Goal: Information Seeking & Learning: Learn about a topic

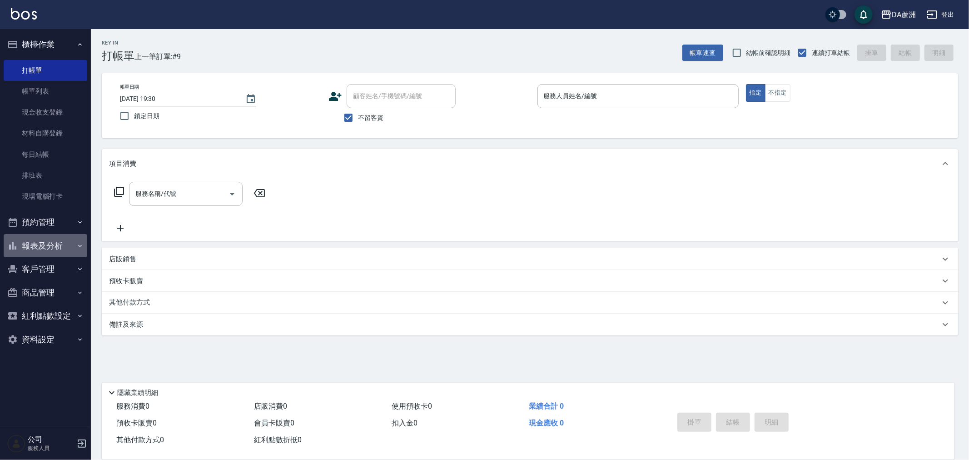
click at [56, 249] on button "報表及分析" at bounding box center [46, 246] width 84 height 24
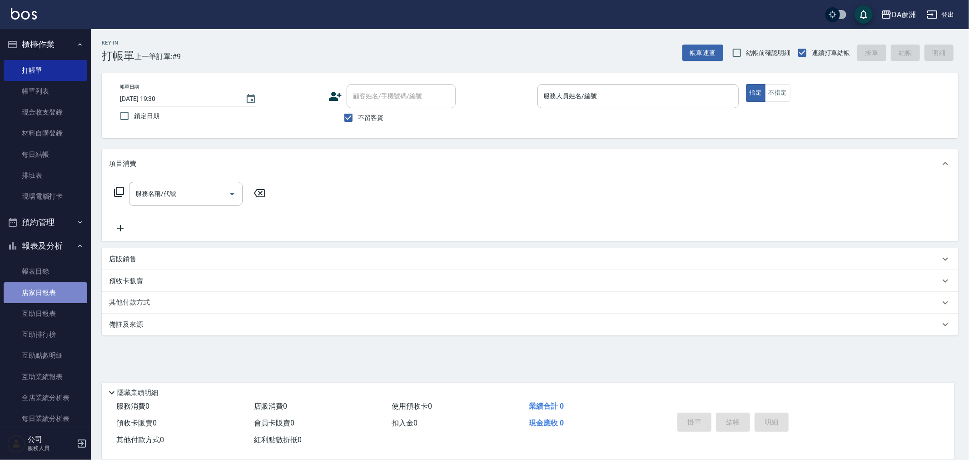
click at [48, 294] on link "店家日報表" at bounding box center [46, 292] width 84 height 21
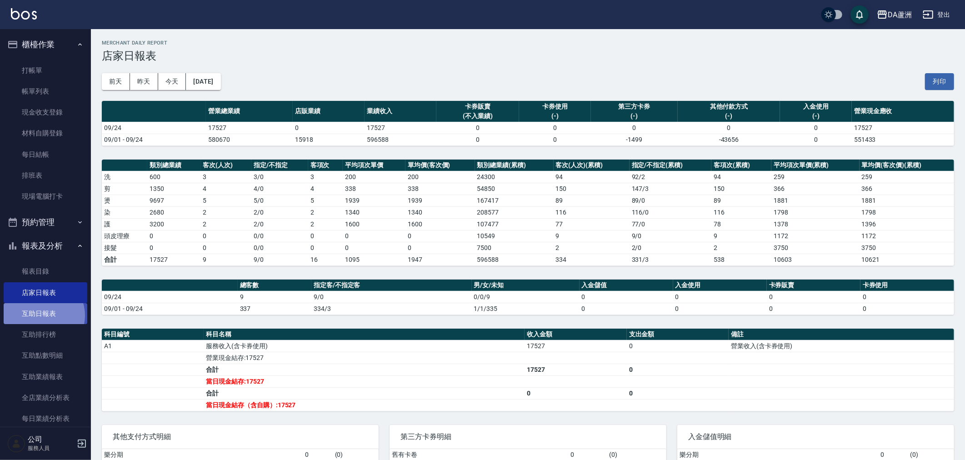
click at [41, 315] on link "互助日報表" at bounding box center [46, 313] width 84 height 21
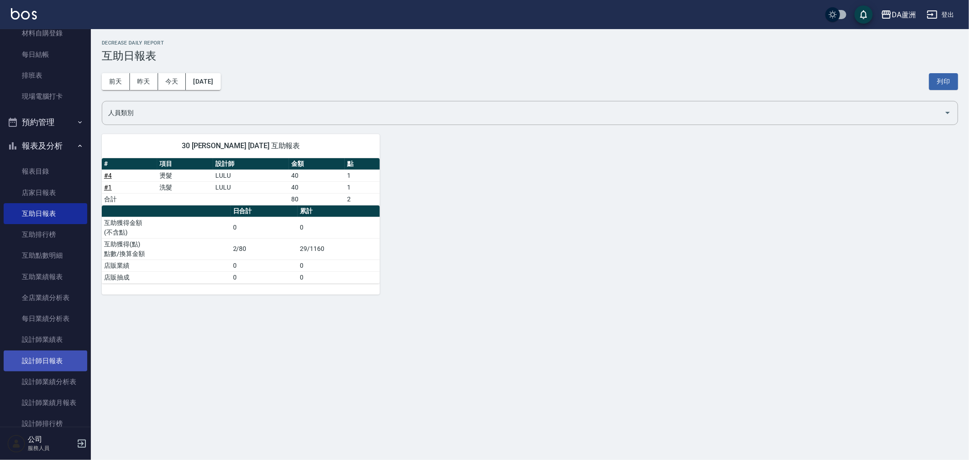
scroll to position [101, 0]
click at [48, 361] on link "設計師日報表" at bounding box center [46, 359] width 84 height 21
